Goal: Task Accomplishment & Management: Use online tool/utility

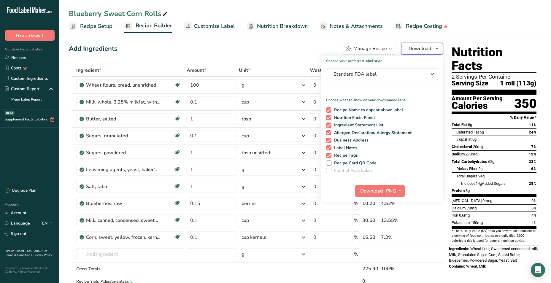
click at [417, 44] on button "Download" at bounding box center [422, 49] width 42 height 12
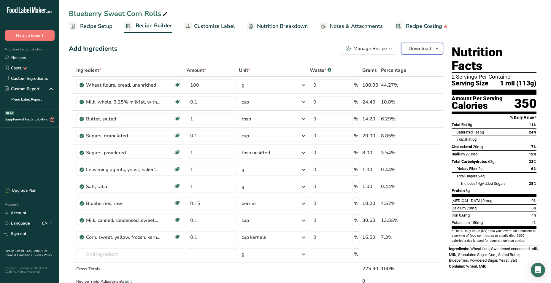
click at [419, 51] on span "Download" at bounding box center [420, 48] width 23 height 7
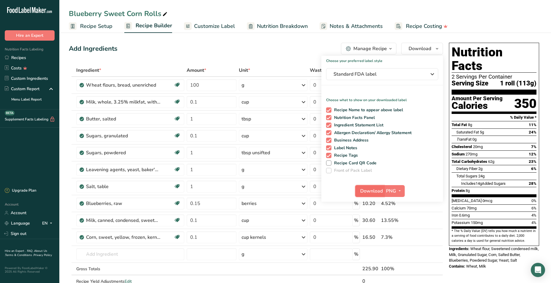
click at [376, 193] on span "Download" at bounding box center [371, 190] width 23 height 7
click at [34, 58] on link "Recipes" at bounding box center [29, 58] width 59 height 10
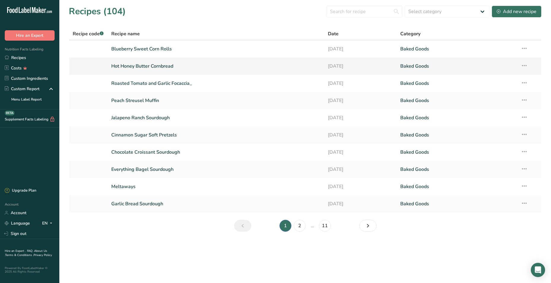
click at [163, 67] on link "Hot Honey Butter Cornbread" at bounding box center [216, 66] width 210 height 12
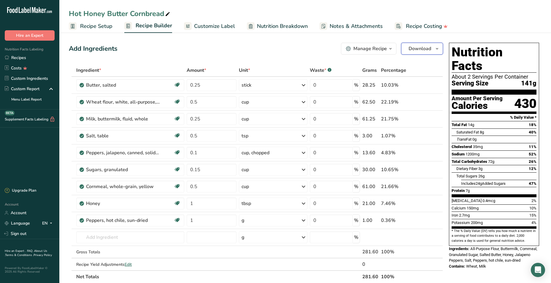
click at [418, 50] on span "Download" at bounding box center [420, 48] width 23 height 7
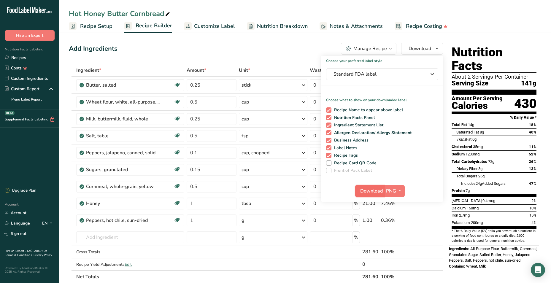
click at [372, 189] on span "Download" at bounding box center [371, 190] width 23 height 7
drag, startPoint x: 24, startPoint y: 58, endPoint x: 114, endPoint y: 26, distance: 95.7
click at [24, 58] on link "Recipes" at bounding box center [29, 58] width 59 height 10
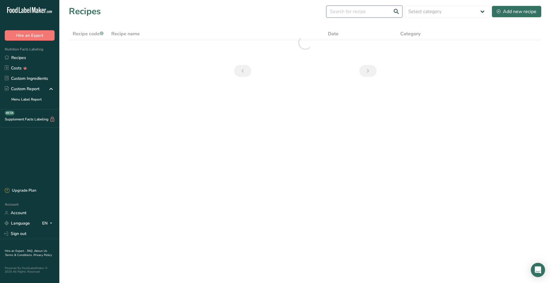
click at [383, 12] on input "text" at bounding box center [364, 12] width 76 height 12
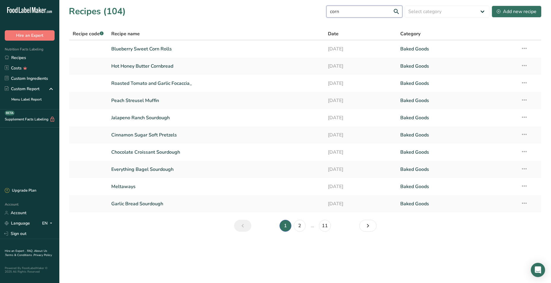
type input "corn"
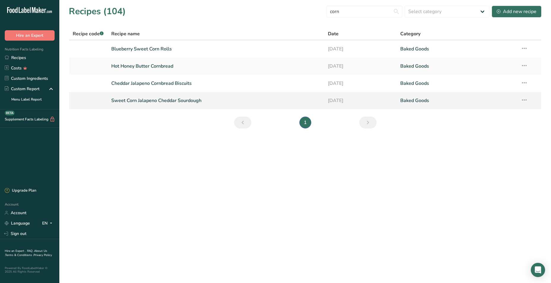
click at [161, 98] on link "Sweet Corn Jalapeno Cheddar Sourdough" at bounding box center [216, 100] width 210 height 12
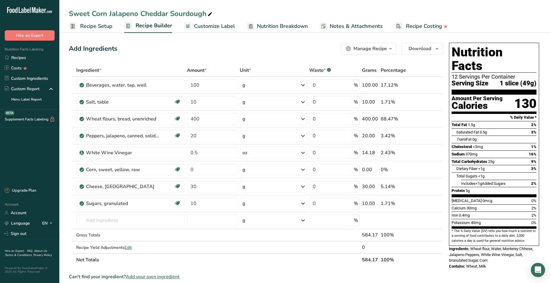
click at [371, 49] on div "Manage Recipe" at bounding box center [370, 48] width 34 height 7
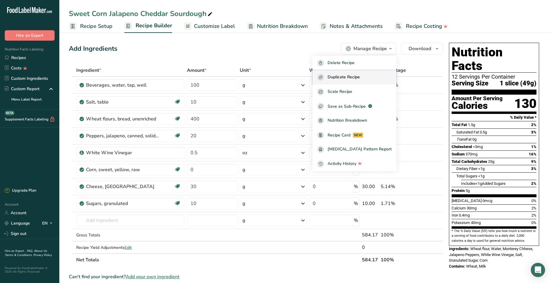
click at [338, 76] on div "Duplicate Recipe" at bounding box center [354, 77] width 74 height 7
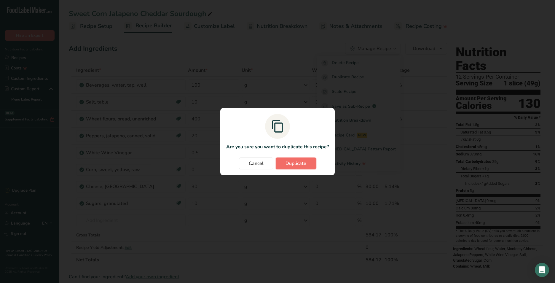
click at [308, 159] on button "Duplicate" at bounding box center [296, 164] width 40 height 12
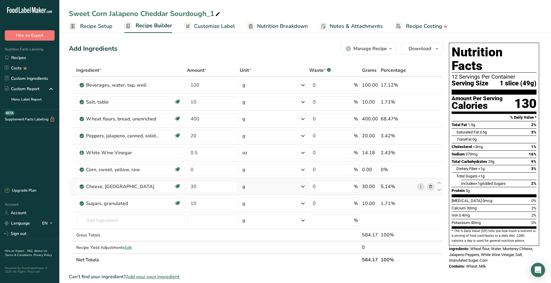
click at [432, 185] on icon at bounding box center [430, 187] width 4 height 6
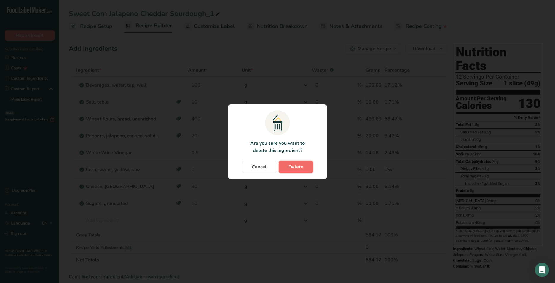
click at [294, 169] on span "Delete" at bounding box center [296, 166] width 15 height 7
type input "10"
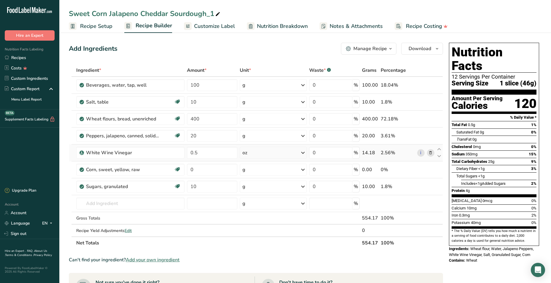
click at [430, 152] on icon at bounding box center [430, 153] width 4 height 6
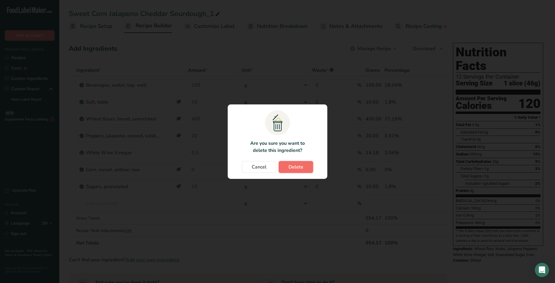
click at [298, 165] on span "Delete" at bounding box center [296, 166] width 15 height 7
type input "0"
type input "10"
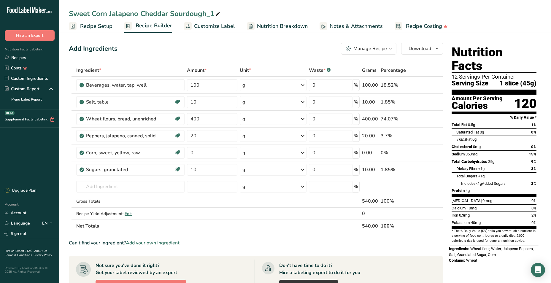
click at [214, 12] on span at bounding box center [217, 14] width 7 height 7
drag, startPoint x: 170, startPoint y: 13, endPoint x: 142, endPoint y: 17, distance: 28.7
click at [142, 17] on input "Sweet Corn Jalapeno Cheddar Sourdough" at bounding box center [305, 13] width 473 height 11
type input "Sweet Corn Jalapeno Sourdough"
click at [413, 51] on span "Download" at bounding box center [420, 48] width 23 height 7
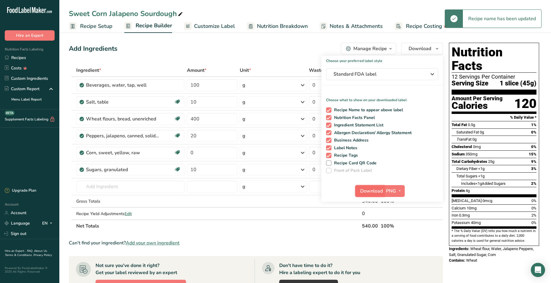
click at [370, 191] on span "Download" at bounding box center [371, 190] width 23 height 7
click at [281, 49] on div "Add Ingredients Manage Recipe Delete Recipe Duplicate Recipe Scale Recipe Save …" at bounding box center [256, 49] width 374 height 12
